Goal: Task Accomplishment & Management: Complete application form

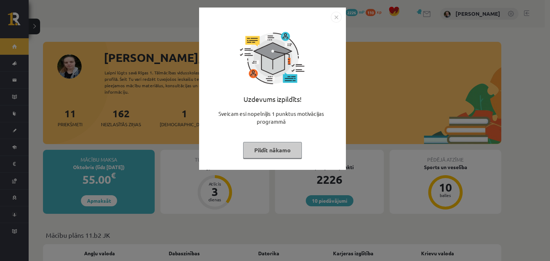
click at [268, 146] on button "Pildīt nākamo" at bounding box center [272, 150] width 59 height 16
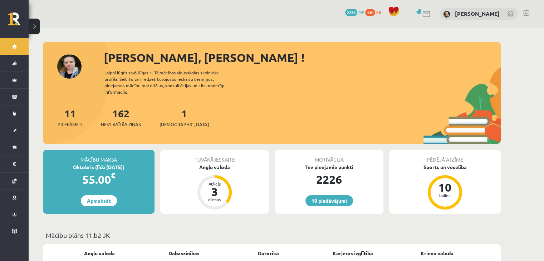
click at [376, 12] on span "xp" at bounding box center [378, 12] width 5 height 6
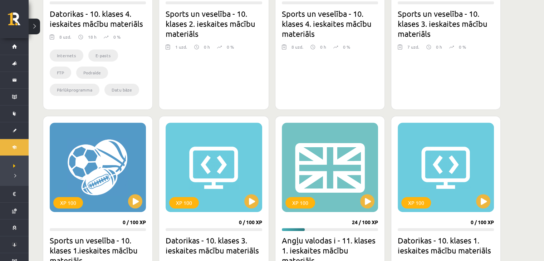
scroll to position [311, 0]
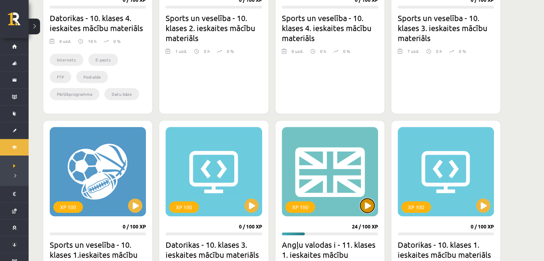
click at [371, 207] on button at bounding box center [367, 206] width 14 height 14
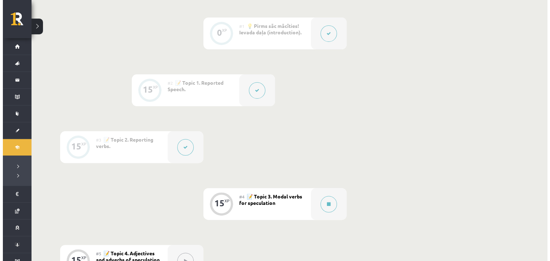
scroll to position [185, 0]
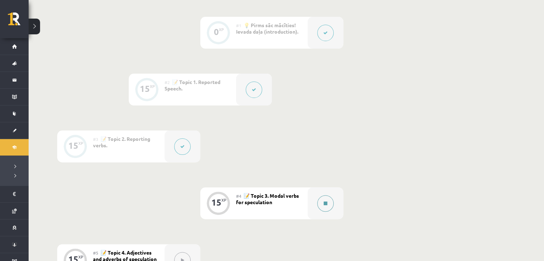
click at [330, 205] on button at bounding box center [325, 203] width 16 height 16
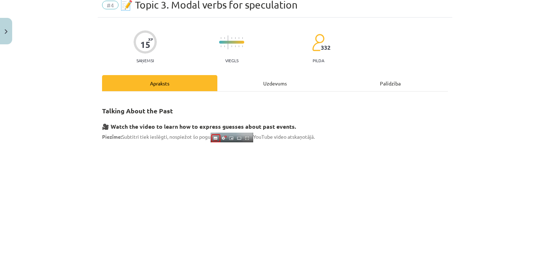
scroll to position [30, 0]
drag, startPoint x: 322, startPoint y: 59, endPoint x: 286, endPoint y: 81, distance: 42.2
click at [286, 81] on div "Uzdevums" at bounding box center [274, 83] width 115 height 16
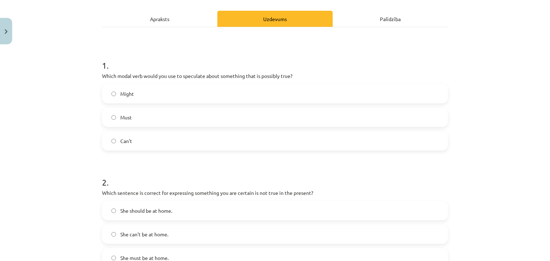
scroll to position [95, 0]
click at [146, 93] on label "Might" at bounding box center [275, 93] width 344 height 18
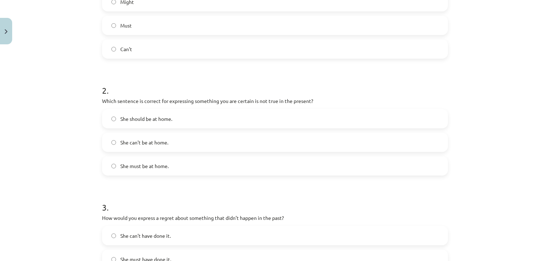
scroll to position [198, 0]
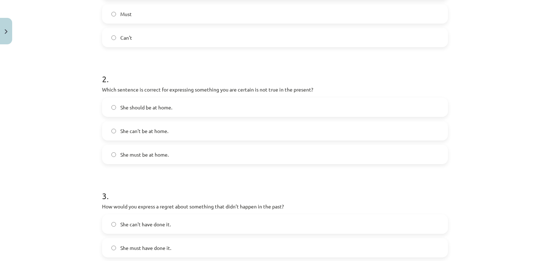
click at [172, 138] on label "She can't be at home." at bounding box center [275, 131] width 344 height 18
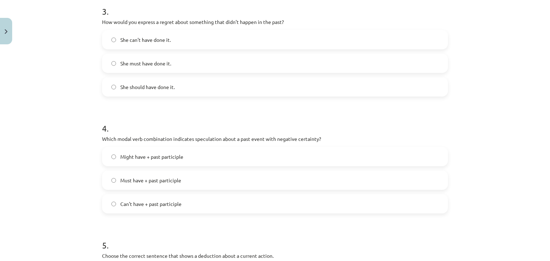
scroll to position [383, 0]
click at [236, 86] on label "She should have done it." at bounding box center [275, 86] width 344 height 18
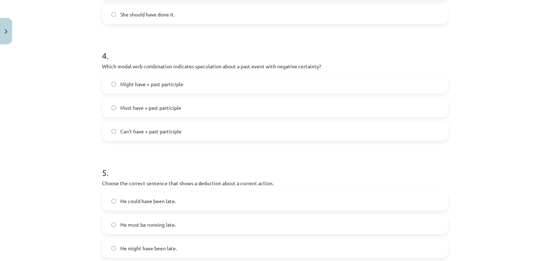
scroll to position [459, 0]
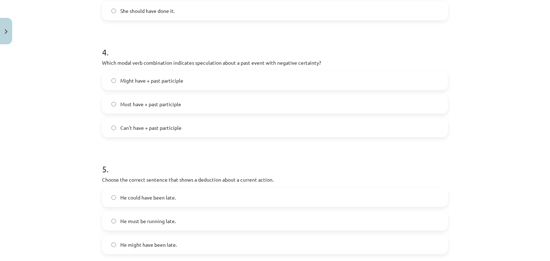
click at [161, 131] on span "Can't have + past participle" at bounding box center [150, 128] width 61 height 8
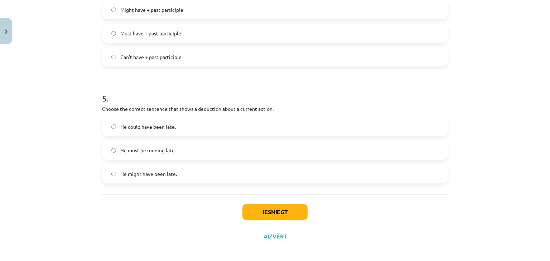
scroll to position [529, 0]
click at [146, 154] on span "He must be running late." at bounding box center [147, 151] width 55 height 8
click at [262, 210] on button "Iesniegt" at bounding box center [274, 213] width 65 height 16
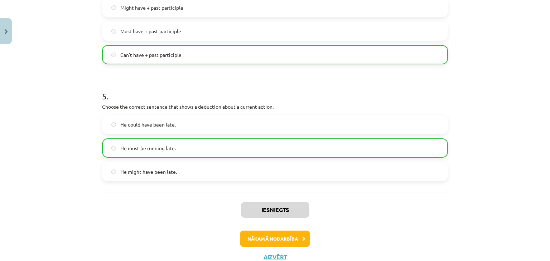
scroll to position [557, 0]
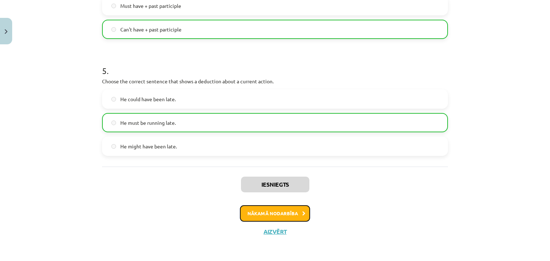
click at [274, 213] on button "Nākamā nodarbība" at bounding box center [275, 213] width 70 height 16
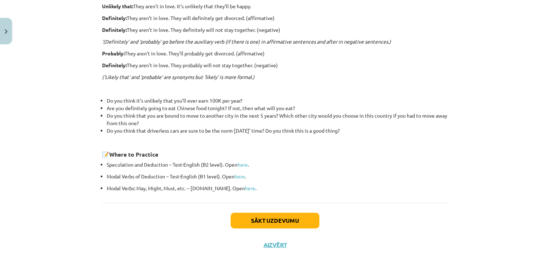
scroll to position [219, 0]
click at [282, 221] on button "Sākt uzdevumu" at bounding box center [274, 221] width 89 height 16
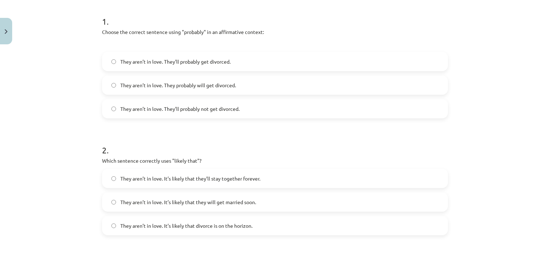
scroll to position [139, 0]
click at [216, 85] on span "They aren’t in love. They probably will get divorced." at bounding box center [178, 85] width 116 height 8
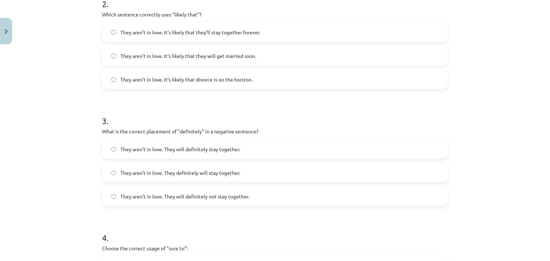
scroll to position [284, 0]
click at [227, 30] on span "They aren’t in love. It’s likely that they’ll stay together forever." at bounding box center [190, 33] width 140 height 8
click at [215, 86] on label "They aren’t in love. It’s likely that divorce is on the horizon." at bounding box center [275, 80] width 344 height 18
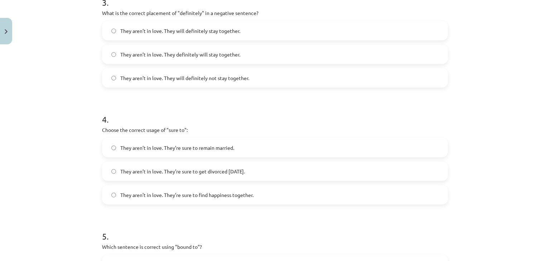
scroll to position [404, 0]
click at [215, 86] on div "They aren’t in love. They will definitely not stay together." at bounding box center [275, 77] width 346 height 19
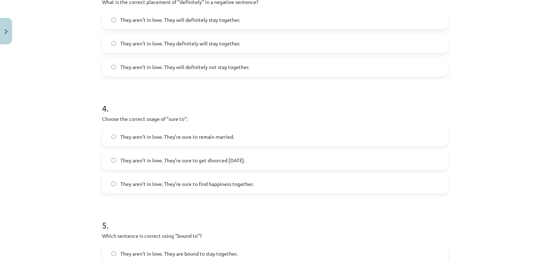
scroll to position [417, 0]
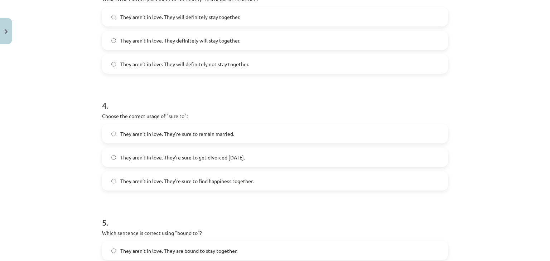
click at [223, 63] on span "They aren’t in love. They will definitely not stay together." at bounding box center [184, 64] width 129 height 8
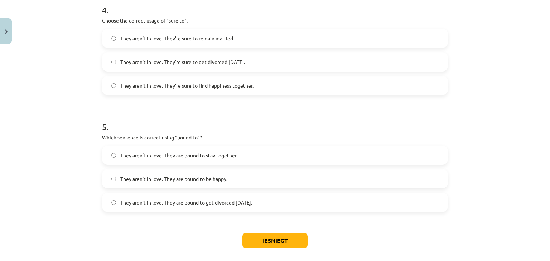
scroll to position [513, 0]
click at [205, 63] on span "They aren’t in love. They’re sure to get divorced within six months." at bounding box center [182, 62] width 125 height 8
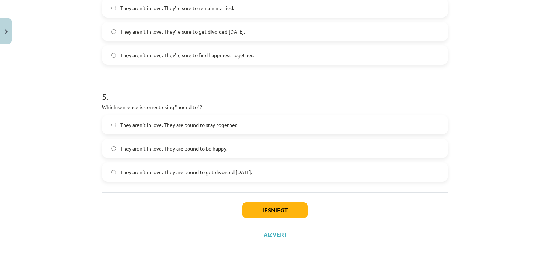
scroll to position [547, 0]
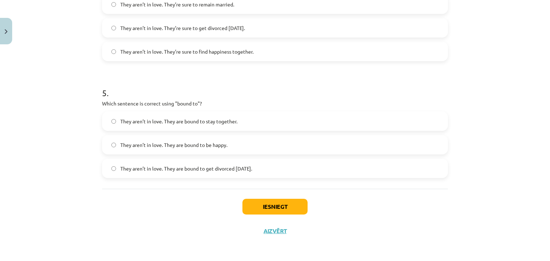
click at [180, 176] on label "They aren’t in love. They are bound to get divorced within six months." at bounding box center [275, 169] width 344 height 18
click at [249, 210] on button "Iesniegt" at bounding box center [274, 207] width 65 height 16
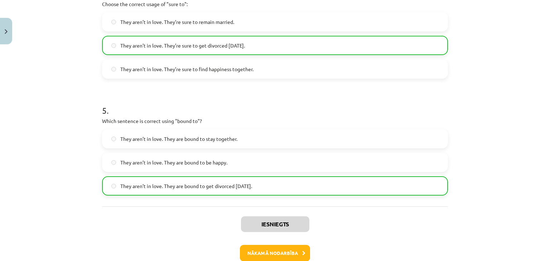
scroll to position [569, 0]
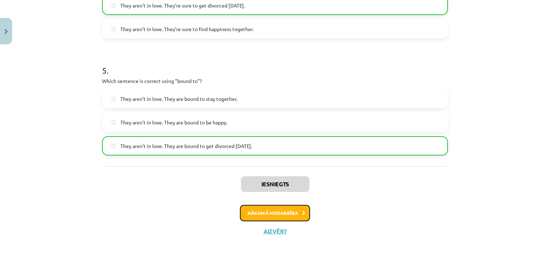
click at [252, 212] on button "Nākamā nodarbība" at bounding box center [275, 213] width 70 height 16
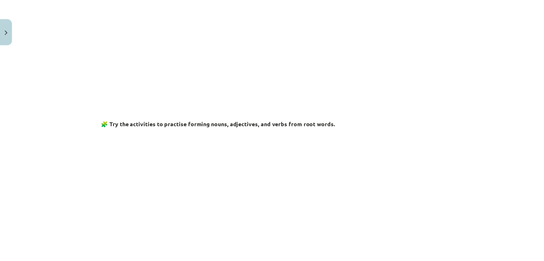
scroll to position [235, 0]
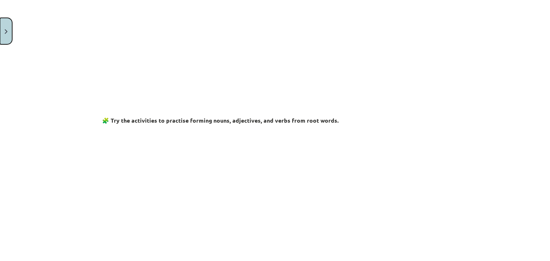
click at [0, 38] on button "Close" at bounding box center [6, 31] width 12 height 26
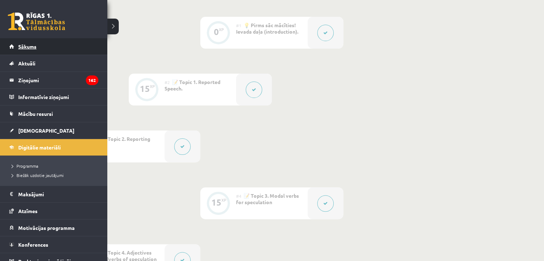
click at [12, 49] on link "Sākums" at bounding box center [53, 46] width 89 height 16
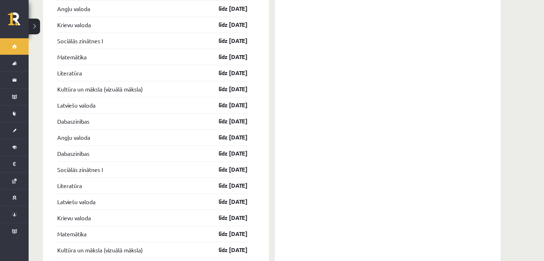
scroll to position [899, 0]
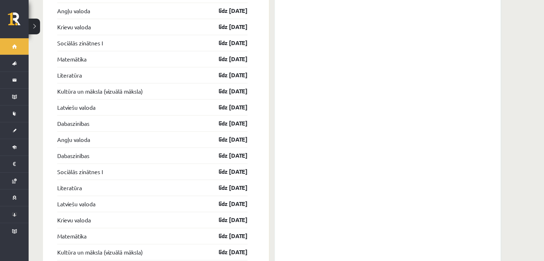
click at [275, 168] on div "Konferences Sociālo zinātņu I 11. klases 1. ieskaites konference 18.09 16:55 Li…" at bounding box center [388, 88] width 226 height 629
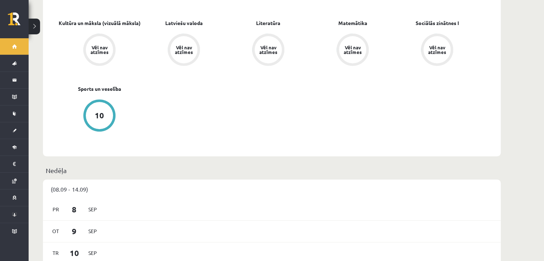
scroll to position [296, 0]
click at [272, 180] on div "(08.09 - 14.09)" at bounding box center [272, 189] width 458 height 19
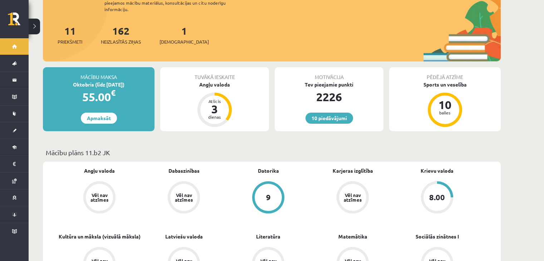
scroll to position [0, 0]
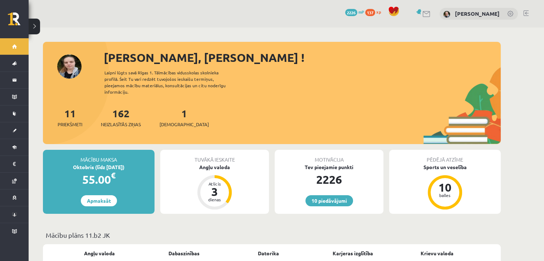
click at [365, 14] on span "137" at bounding box center [370, 12] width 10 height 7
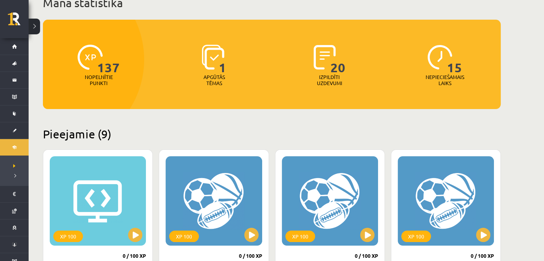
scroll to position [57, 0]
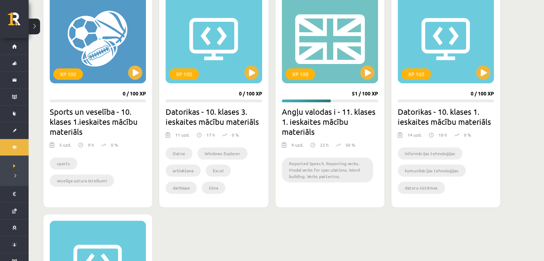
scroll to position [444, 0]
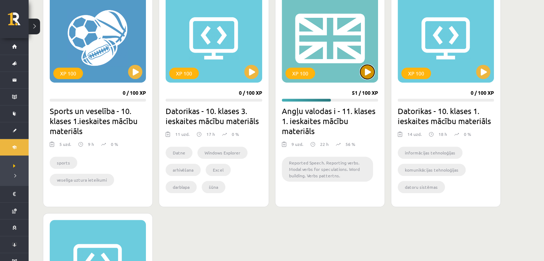
click at [367, 69] on button at bounding box center [367, 72] width 14 height 14
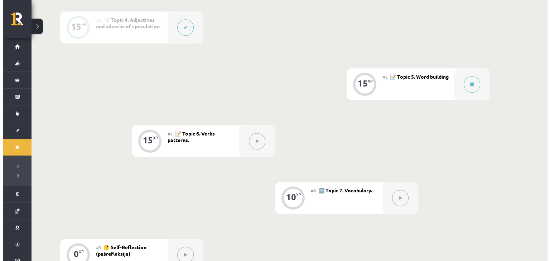
scroll to position [418, 0]
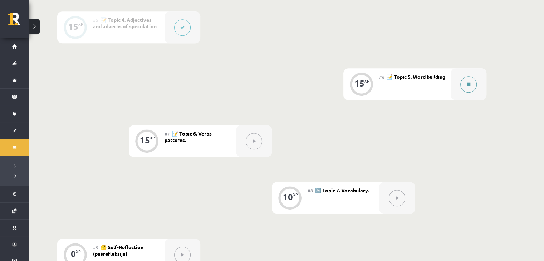
click at [473, 84] on button at bounding box center [468, 84] width 16 height 16
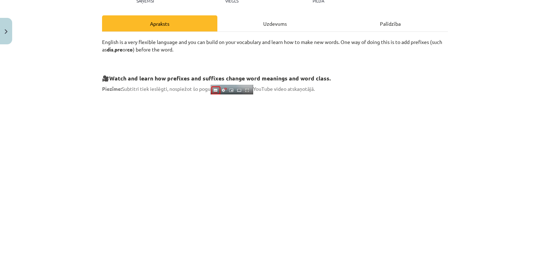
scroll to position [89, 0]
click at [272, 20] on div "Uzdevums" at bounding box center [274, 24] width 115 height 16
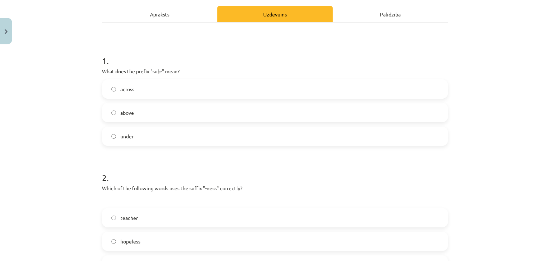
scroll to position [99, 0]
click at [170, 10] on div "Apraksts" at bounding box center [159, 14] width 115 height 16
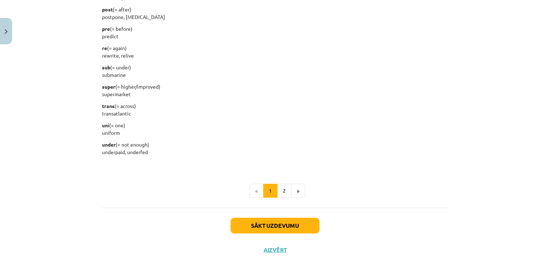
scroll to position [906, 0]
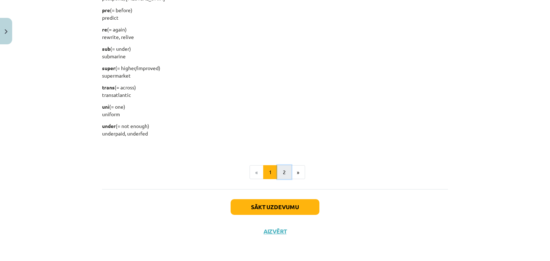
click at [280, 175] on button "2" at bounding box center [284, 172] width 14 height 14
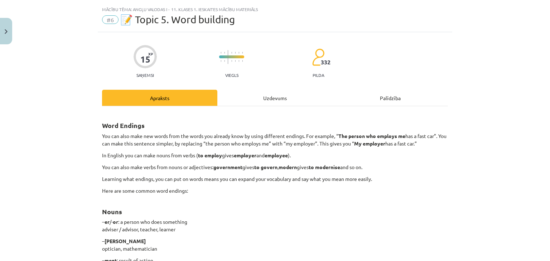
scroll to position [0, 0]
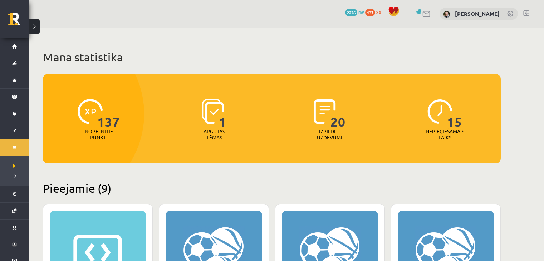
scroll to position [444, 0]
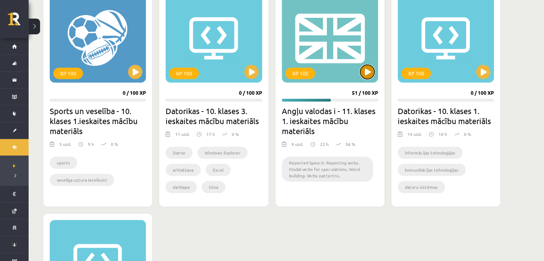
click at [366, 77] on button at bounding box center [367, 72] width 14 height 14
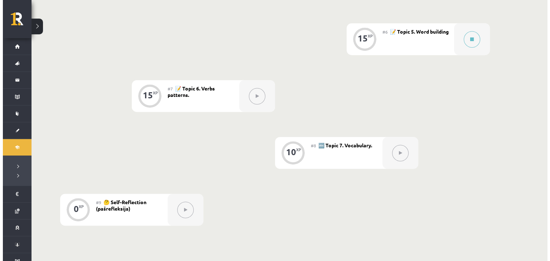
scroll to position [461, 0]
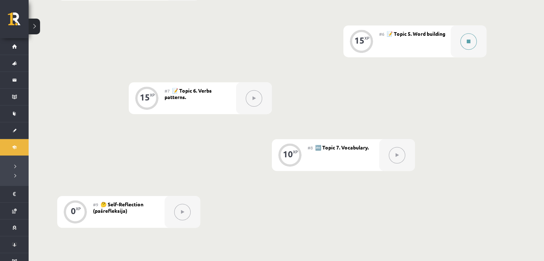
click at [465, 37] on button at bounding box center [468, 41] width 16 height 16
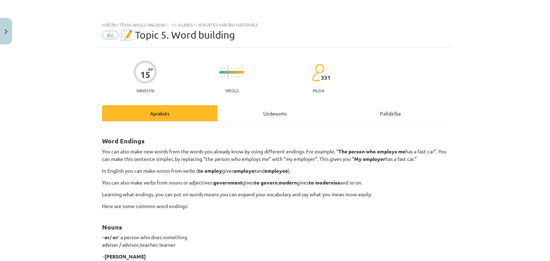
click at [267, 114] on div "Uzdevums" at bounding box center [274, 113] width 115 height 16
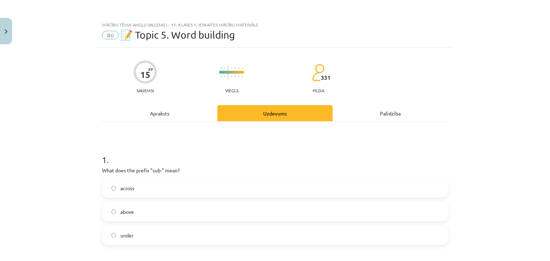
scroll to position [18, 0]
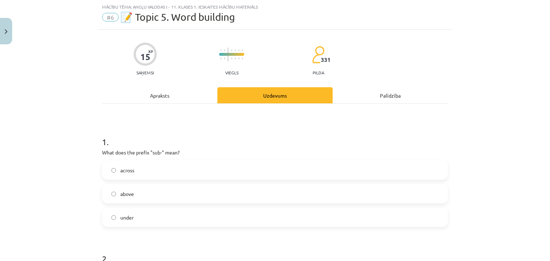
click at [187, 214] on label "under" at bounding box center [275, 218] width 344 height 18
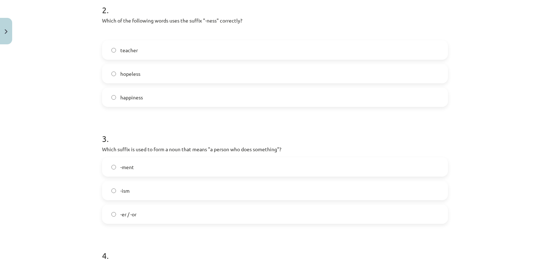
scroll to position [266, 0]
click at [159, 103] on label "happiness" at bounding box center [275, 98] width 344 height 18
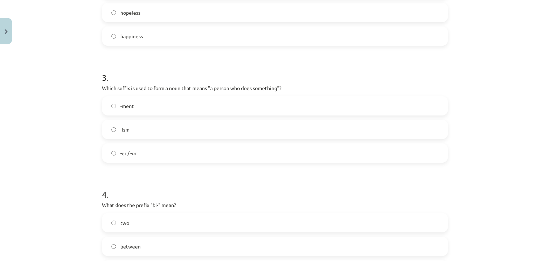
scroll to position [331, 0]
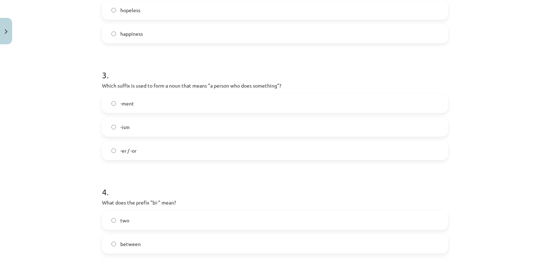
click at [151, 150] on label "-er / -or" at bounding box center [275, 151] width 344 height 18
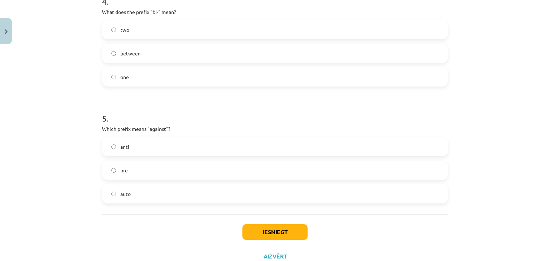
scroll to position [522, 0]
click at [155, 35] on label "two" at bounding box center [275, 29] width 344 height 18
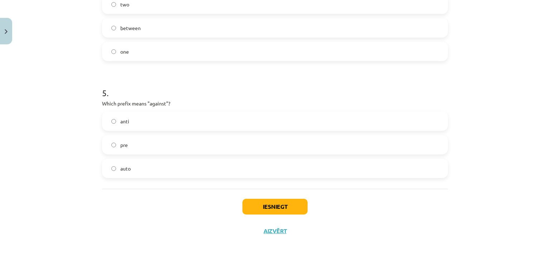
click at [139, 126] on label "anti" at bounding box center [275, 121] width 344 height 18
click at [259, 202] on button "Iesniegt" at bounding box center [274, 207] width 65 height 16
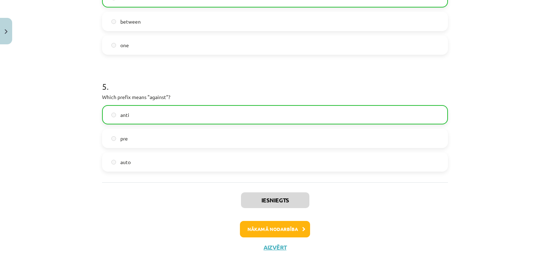
scroll to position [569, 0]
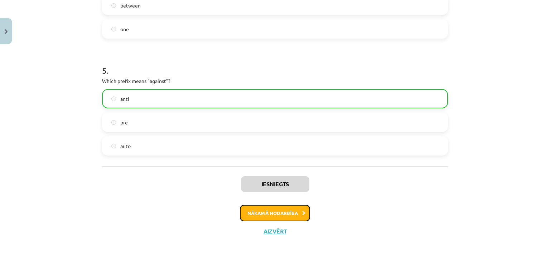
click at [286, 211] on button "Nākamā nodarbība" at bounding box center [275, 213] width 70 height 16
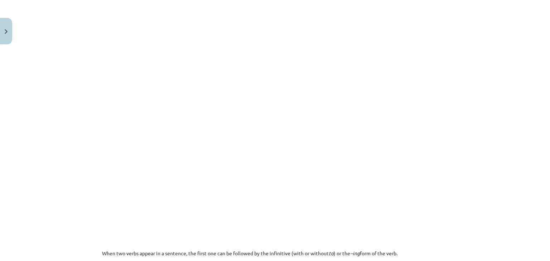
scroll to position [327, 0]
click at [91, 120] on div "Mācību tēma: Angļu valodas i - 11. klases 1. ieskaites mācību materiāls #7 📝 To…" at bounding box center [275, 130] width 550 height 261
click at [69, 106] on div "Mācību tēma: Angļu valodas i - 11. klases 1. ieskaites mācību materiāls #7 📝 To…" at bounding box center [275, 130] width 550 height 261
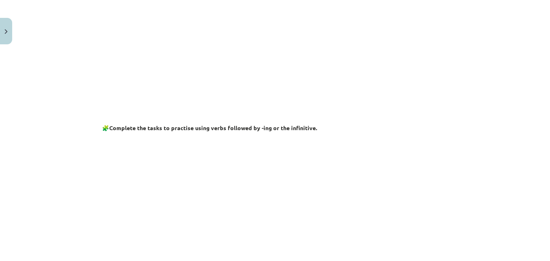
scroll to position [179, 0]
